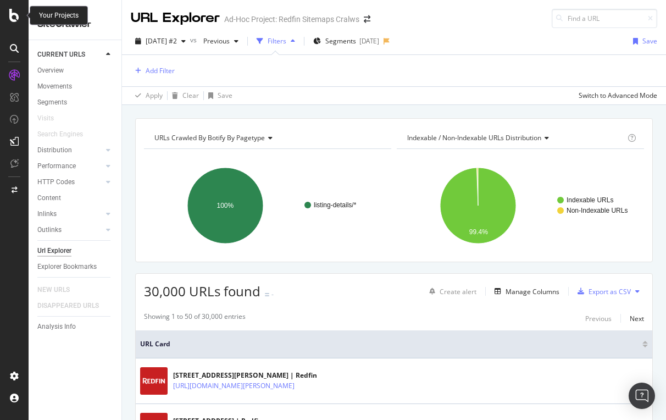
click at [19, 14] on icon at bounding box center [14, 15] width 10 height 13
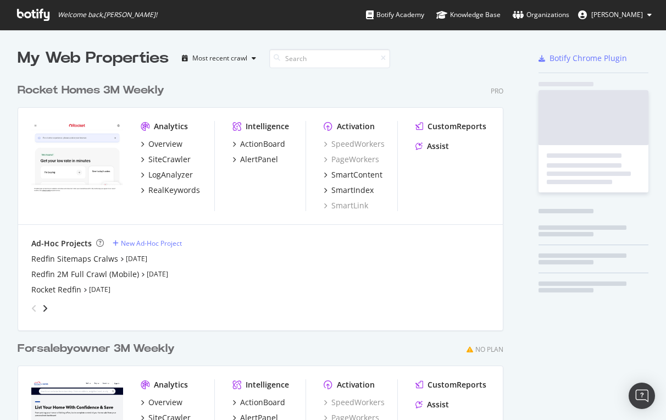
scroll to position [420, 666]
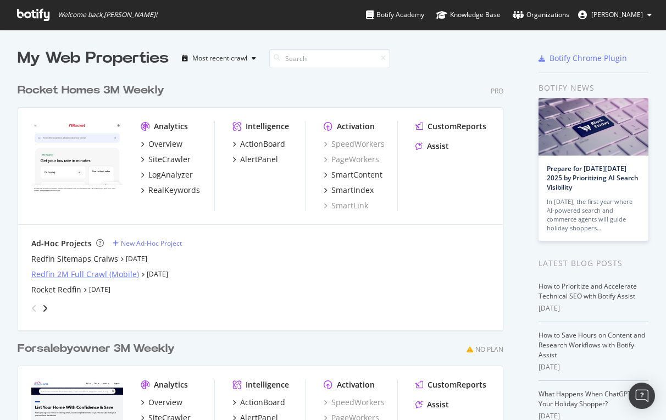
click at [59, 275] on div "Redfin 2M Full Crawl (Mobile)" at bounding box center [85, 274] width 108 height 11
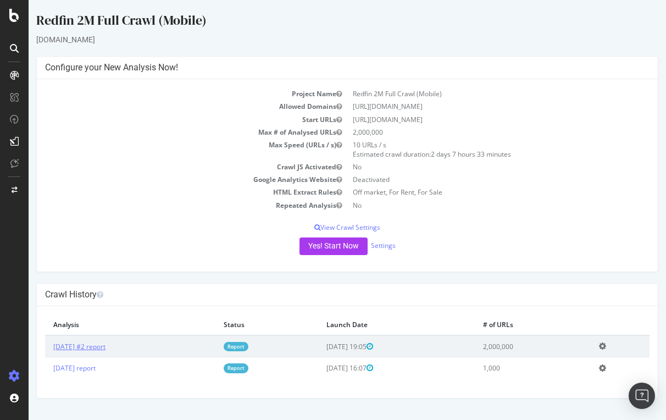
click at [102, 345] on link "[DATE] #2 report" at bounding box center [79, 346] width 52 height 9
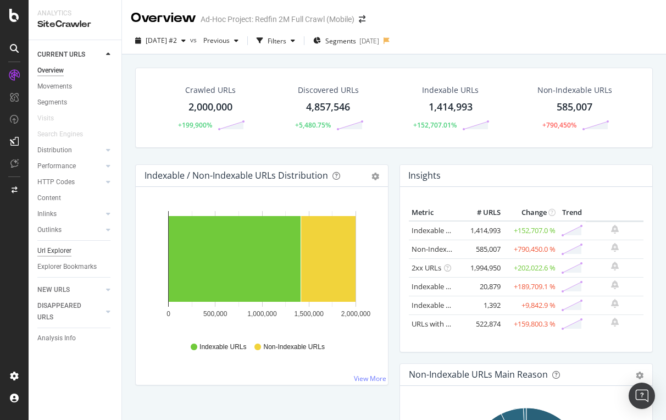
click at [62, 250] on div "Url Explorer" at bounding box center [54, 251] width 34 height 12
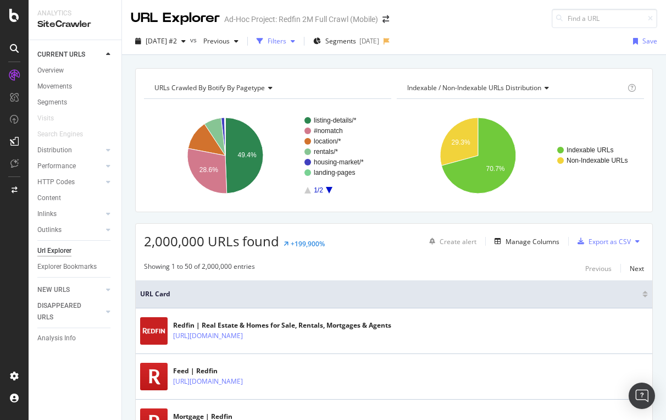
click at [286, 40] on div "Filters" at bounding box center [277, 40] width 19 height 9
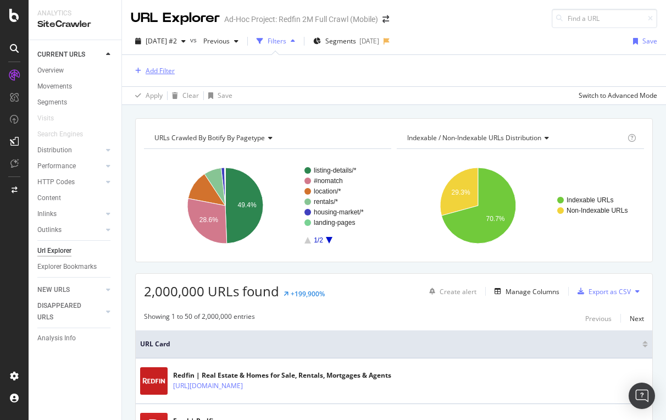
click at [160, 67] on div "Add Filter" at bounding box center [160, 70] width 29 height 9
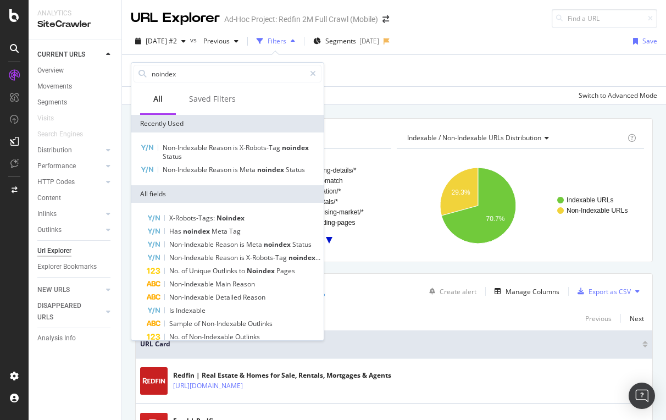
type input "no index"
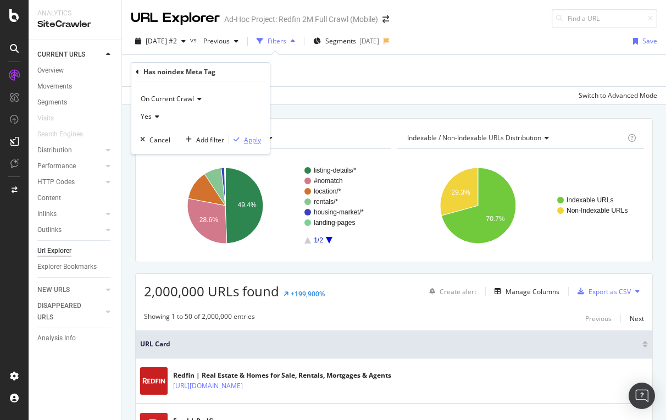
click at [253, 139] on div "Apply" at bounding box center [252, 139] width 17 height 9
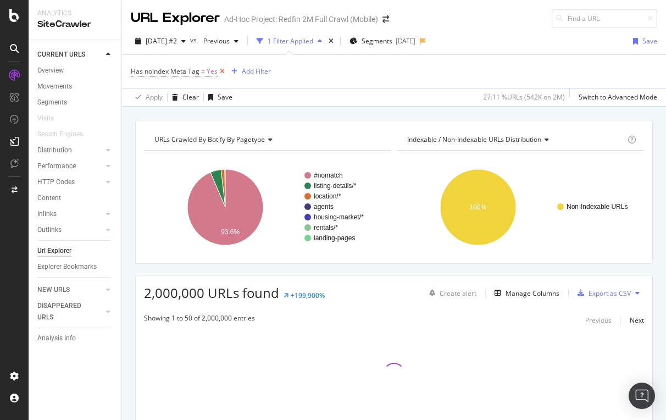
click at [223, 68] on icon at bounding box center [222, 71] width 9 height 11
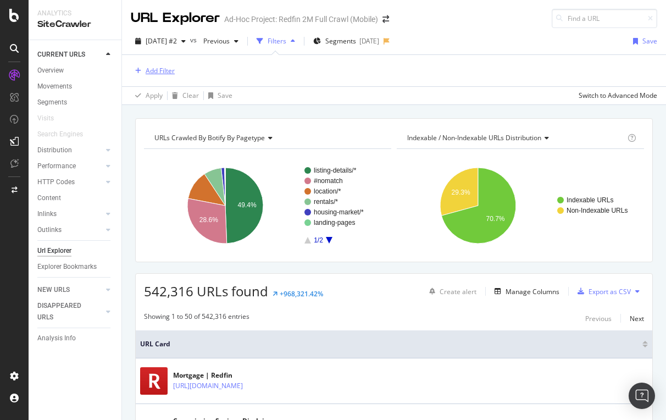
click at [159, 71] on div "Add Filter" at bounding box center [160, 70] width 29 height 9
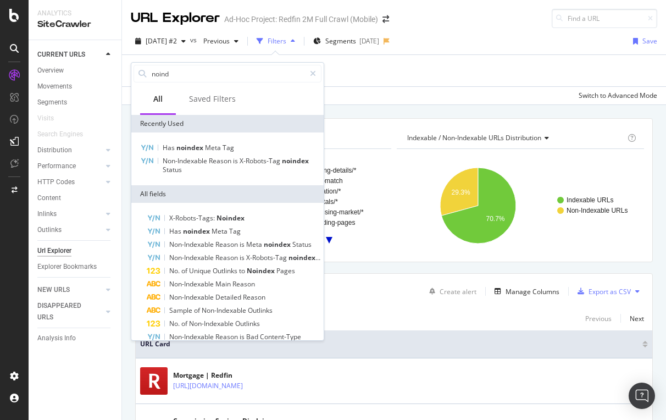
type input "noid"
drag, startPoint x: 169, startPoint y: 93, endPoint x: 186, endPoint y: 149, distance: 57.9
click at [186, 149] on span "noindex" at bounding box center [191, 147] width 29 height 9
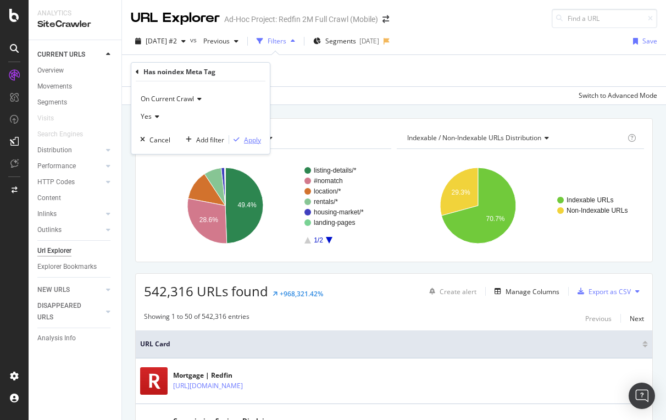
click at [250, 140] on div "Apply" at bounding box center [252, 139] width 17 height 9
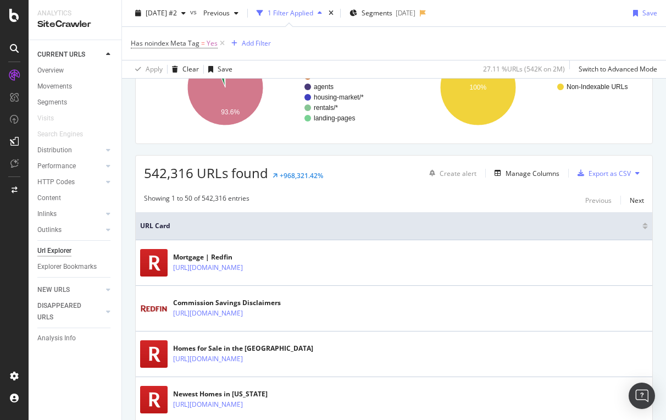
scroll to position [149, 0]
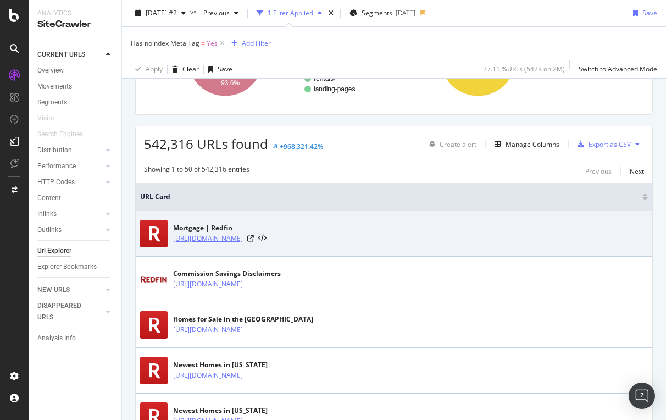
drag, startPoint x: 172, startPoint y: 239, endPoint x: 297, endPoint y: 241, distance: 124.8
click at [297, 241] on div "Mortgage | Redfin [URL][DOMAIN_NAME]" at bounding box center [394, 233] width 508 height 27
copy link "[URL][DOMAIN_NAME]"
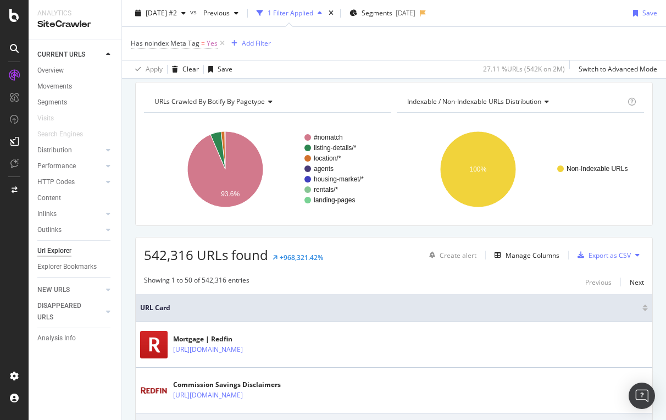
scroll to position [16, 0]
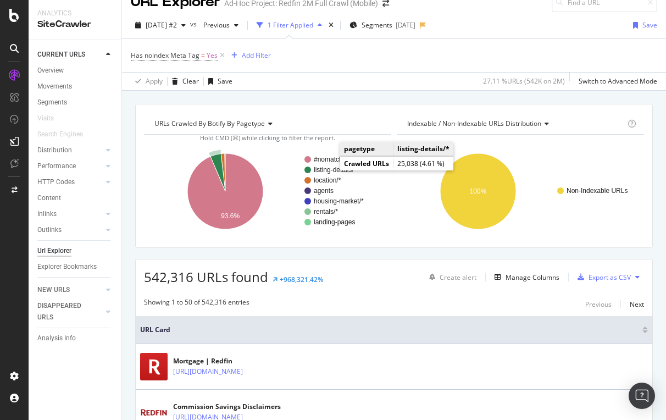
click at [329, 169] on text "listing-details/*" at bounding box center [335, 170] width 43 height 8
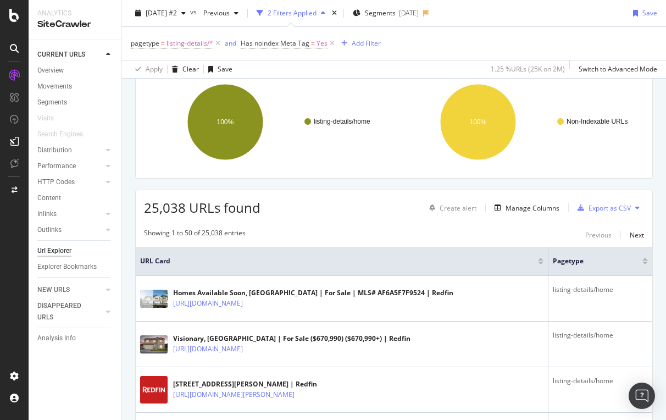
scroll to position [101, 0]
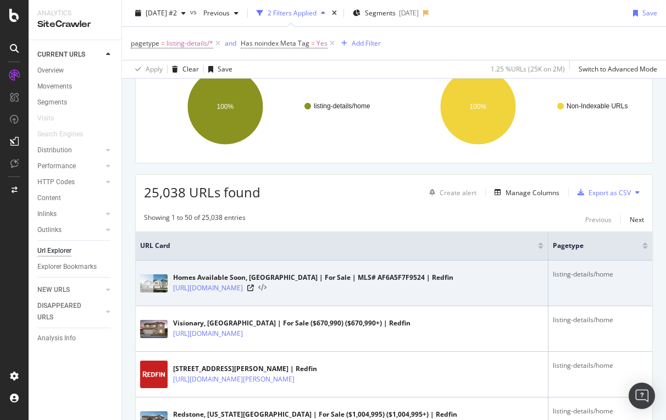
click at [267, 285] on icon at bounding box center [262, 288] width 8 height 8
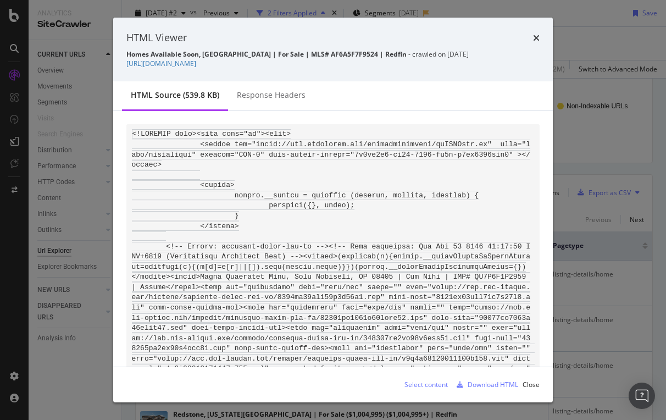
drag, startPoint x: 124, startPoint y: 63, endPoint x: 429, endPoint y: 65, distance: 305.2
click at [429, 65] on div "HTML Viewer Homes Available Soon, [GEOGRAPHIC_DATA] | For Sale | MLS# AF6A5F7F9…" at bounding box center [333, 50] width 440 height 64
copy link "[URL][DOMAIN_NAME]"
click at [539, 36] on icon "times" at bounding box center [536, 38] width 7 height 9
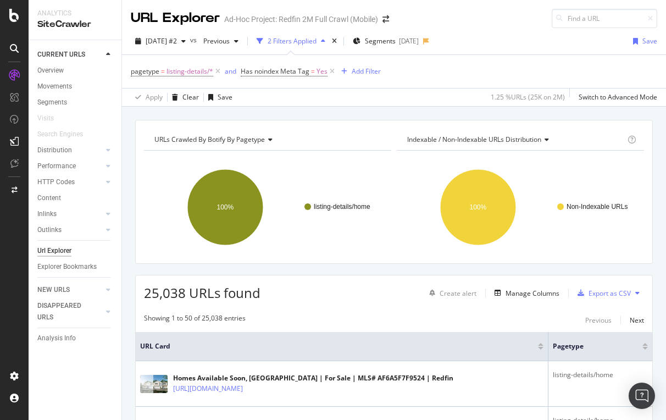
scroll to position [0, 0]
click at [638, 293] on icon at bounding box center [638, 293] width 4 height 7
click at [540, 295] on div "Manage Columns" at bounding box center [533, 293] width 54 height 9
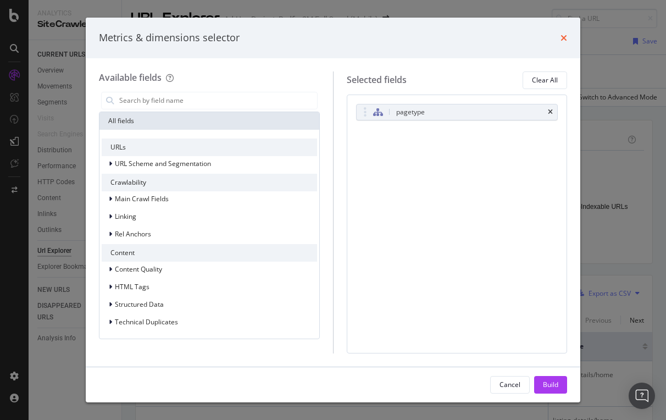
click at [563, 37] on icon "times" at bounding box center [564, 38] width 7 height 9
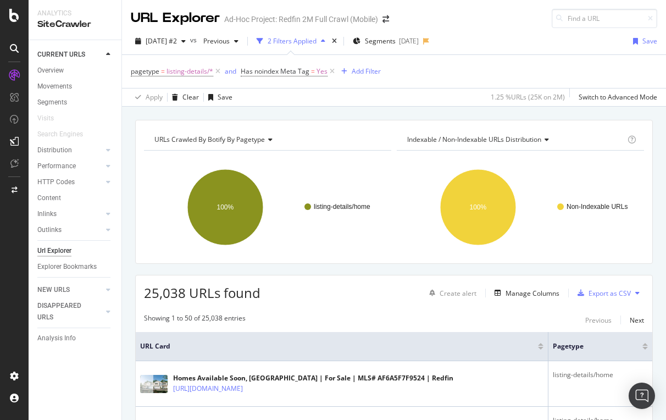
click at [640, 290] on button at bounding box center [637, 293] width 13 height 18
click at [608, 289] on div "Export as CSV" at bounding box center [610, 293] width 42 height 9
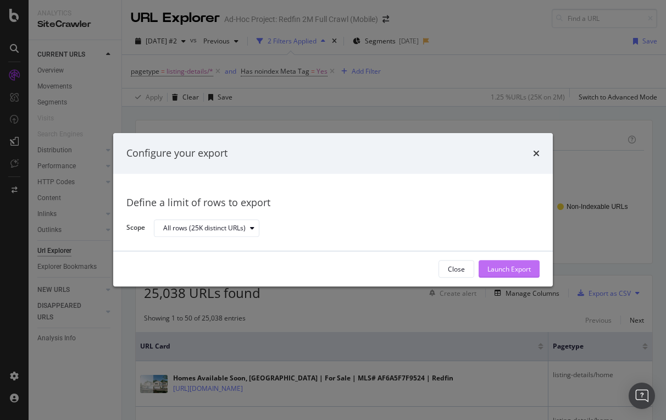
click at [497, 267] on div "Launch Export" at bounding box center [509, 268] width 43 height 9
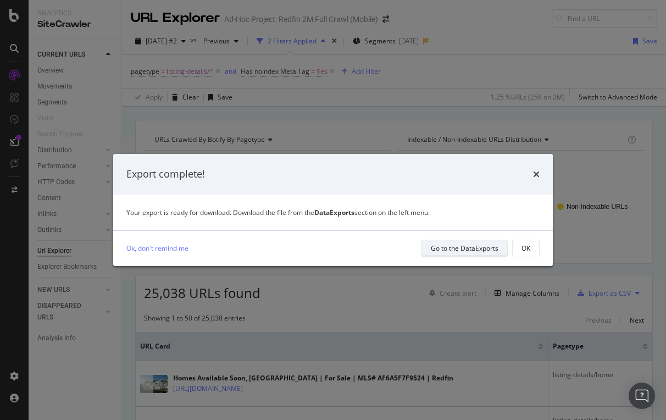
click at [445, 249] on div "Go to the DataExports" at bounding box center [465, 248] width 68 height 9
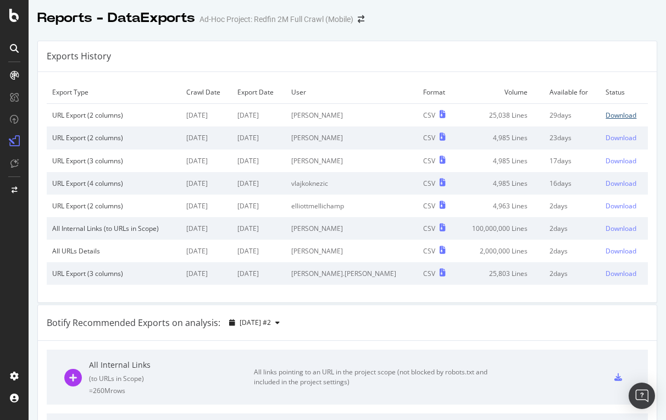
click at [613, 115] on div "Download" at bounding box center [621, 115] width 31 height 9
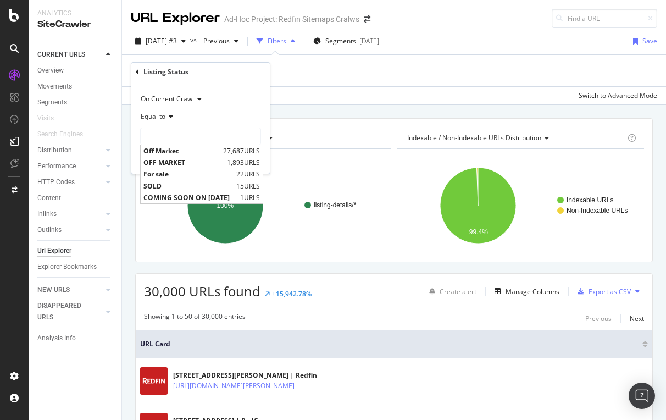
click at [378, 95] on div "Apply Clear Save Switch to Advanced Mode" at bounding box center [394, 95] width 544 height 18
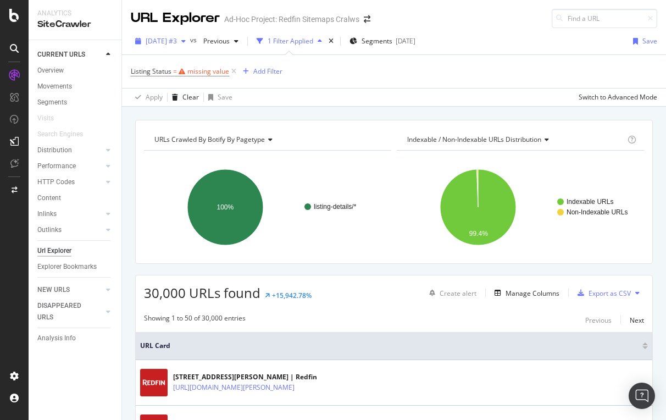
click at [177, 42] on span "[DATE] #3" at bounding box center [161, 40] width 31 height 9
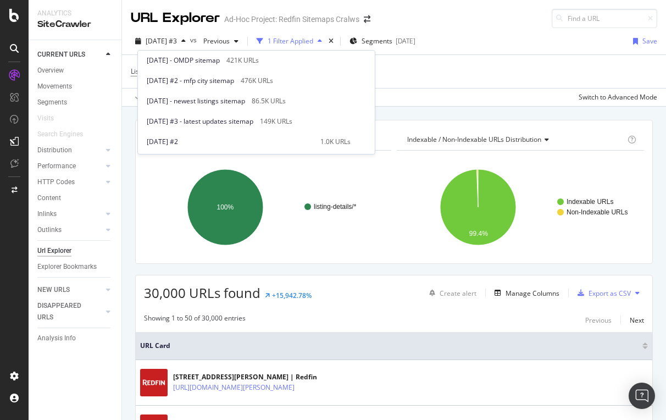
scroll to position [247, 0]
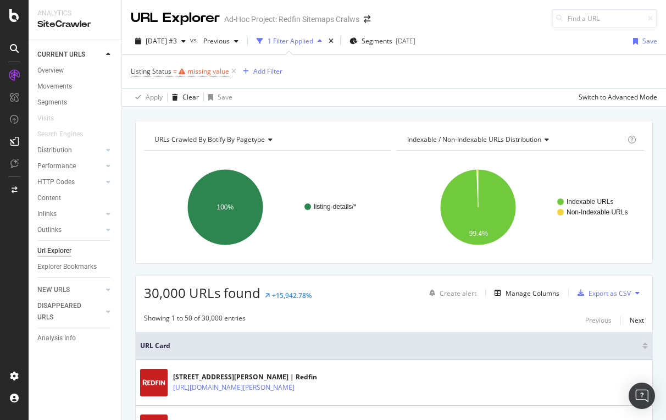
click at [442, 77] on div "Listing Status = missing value Add Filter" at bounding box center [394, 71] width 527 height 33
